Goal: Use online tool/utility: Utilize a website feature to perform a specific function

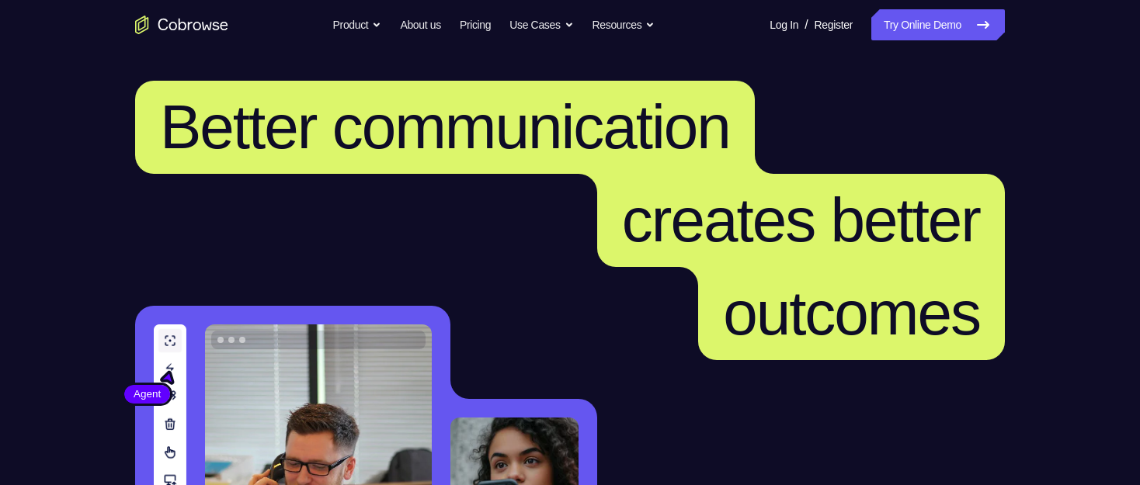
scroll to position [388, 0]
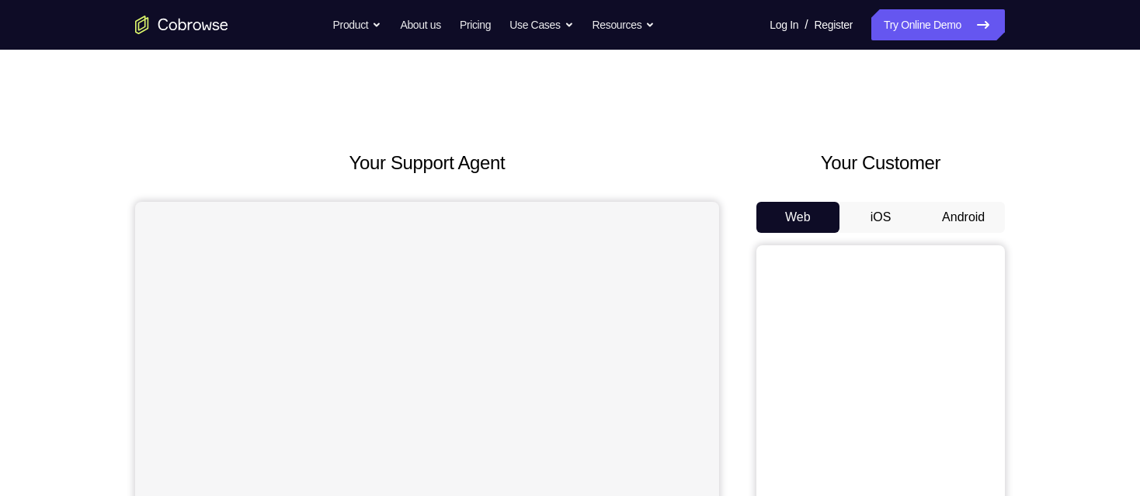
click at [965, 213] on button "Android" at bounding box center [963, 217] width 83 height 31
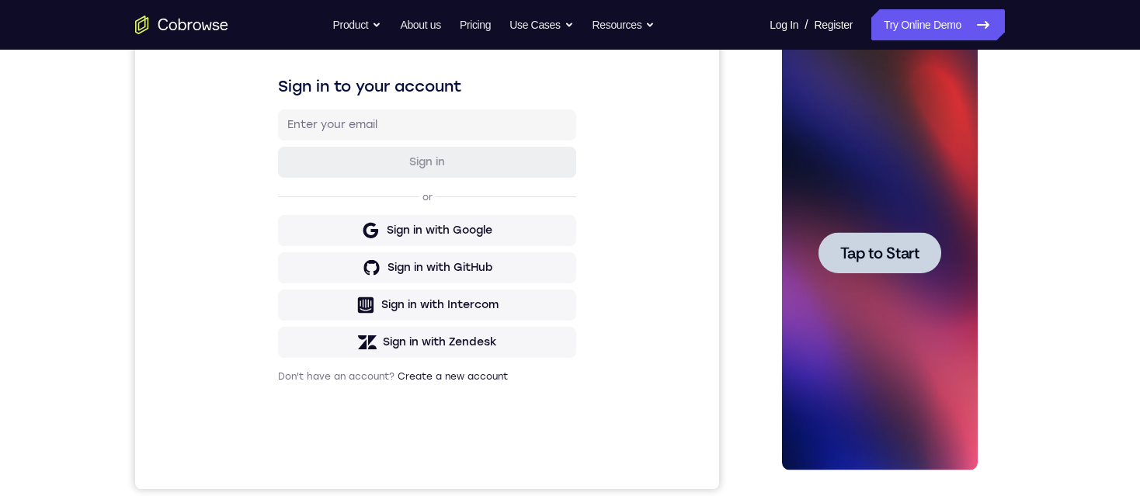
click at [879, 257] on span "Tap to Start" at bounding box center [879, 253] width 79 height 16
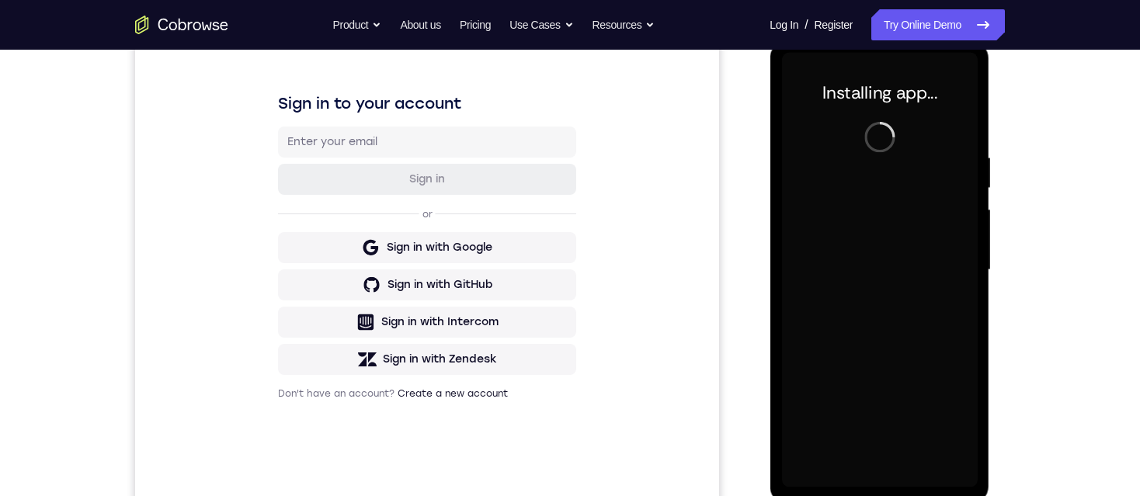
scroll to position [233, 0]
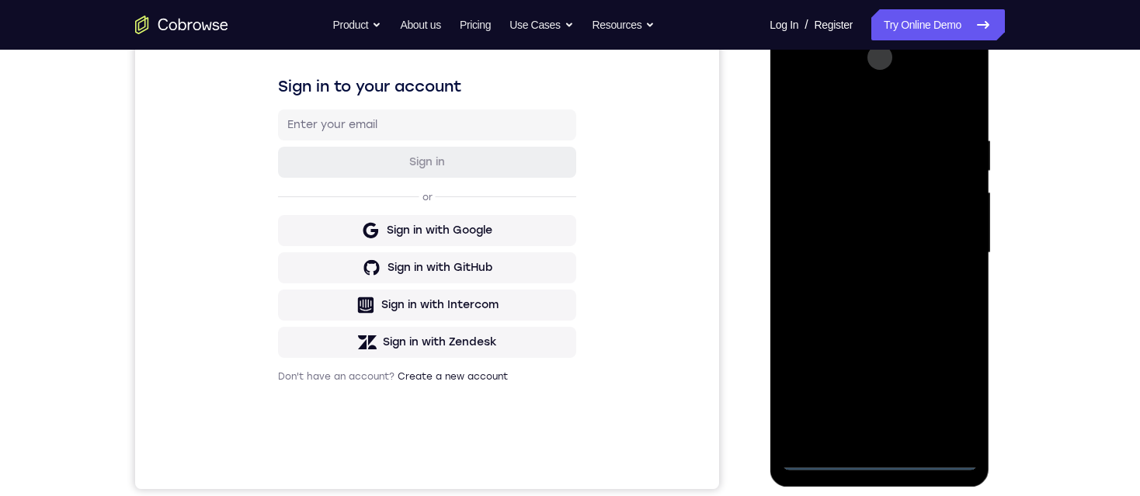
click at [873, 457] on div at bounding box center [879, 253] width 196 height 435
click at [960, 395] on div at bounding box center [879, 253] width 196 height 435
click at [955, 395] on div at bounding box center [879, 253] width 196 height 435
click at [857, 99] on div at bounding box center [879, 253] width 196 height 435
click at [879, 168] on div at bounding box center [879, 253] width 196 height 435
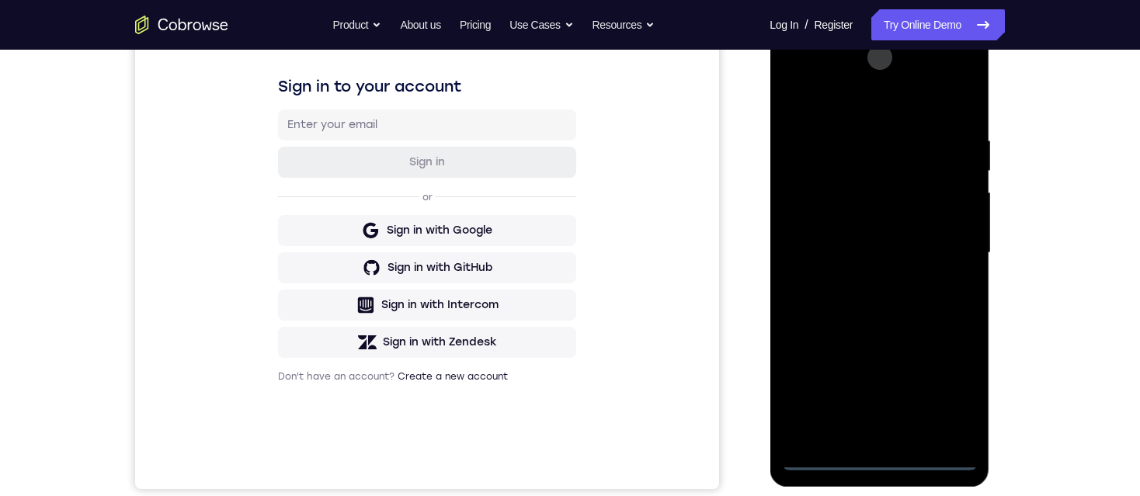
scroll to position [155, 0]
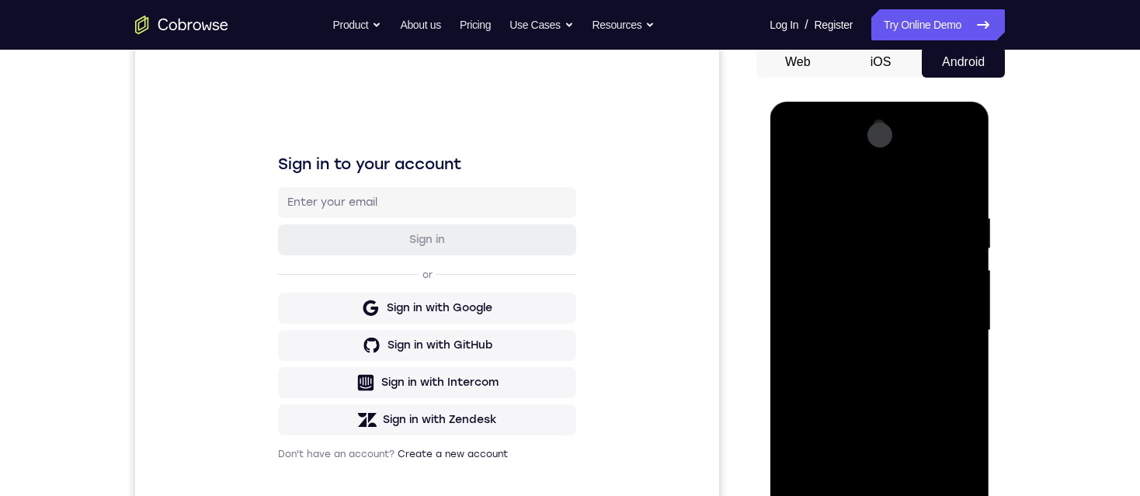
click at [861, 360] on div at bounding box center [879, 330] width 196 height 435
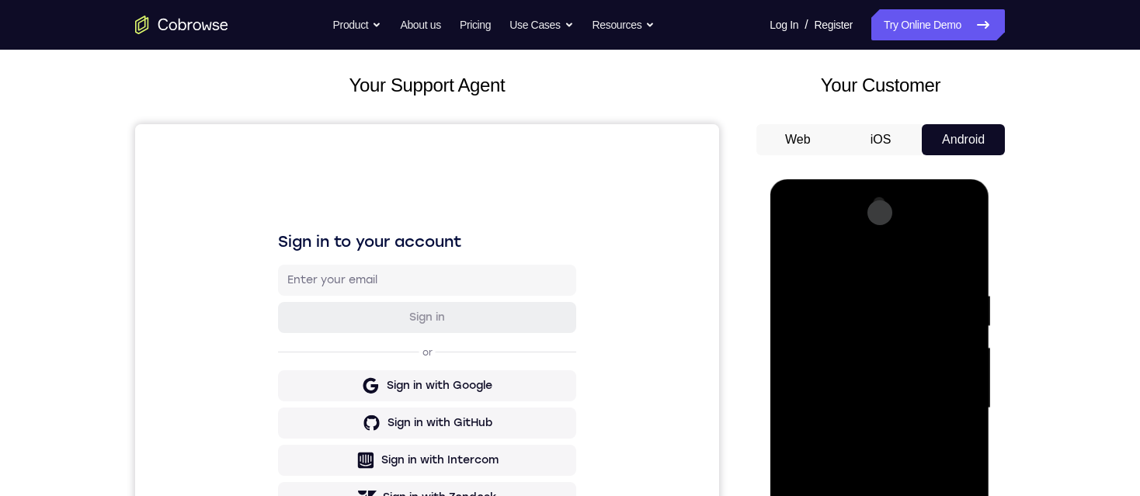
scroll to position [0, 0]
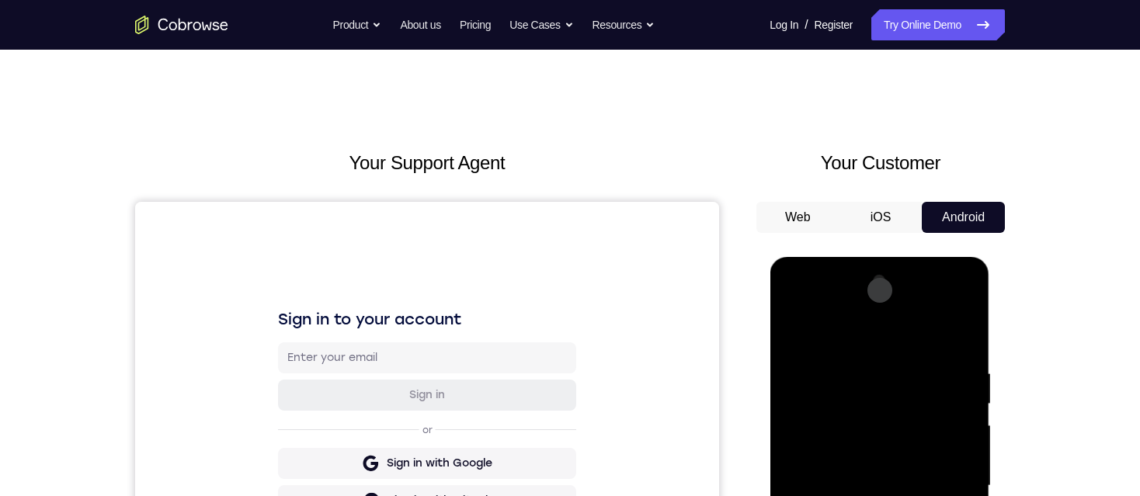
click at [888, 302] on div at bounding box center [879, 486] width 196 height 435
click at [854, 363] on div at bounding box center [879, 486] width 196 height 435
